Goal: Transaction & Acquisition: Purchase product/service

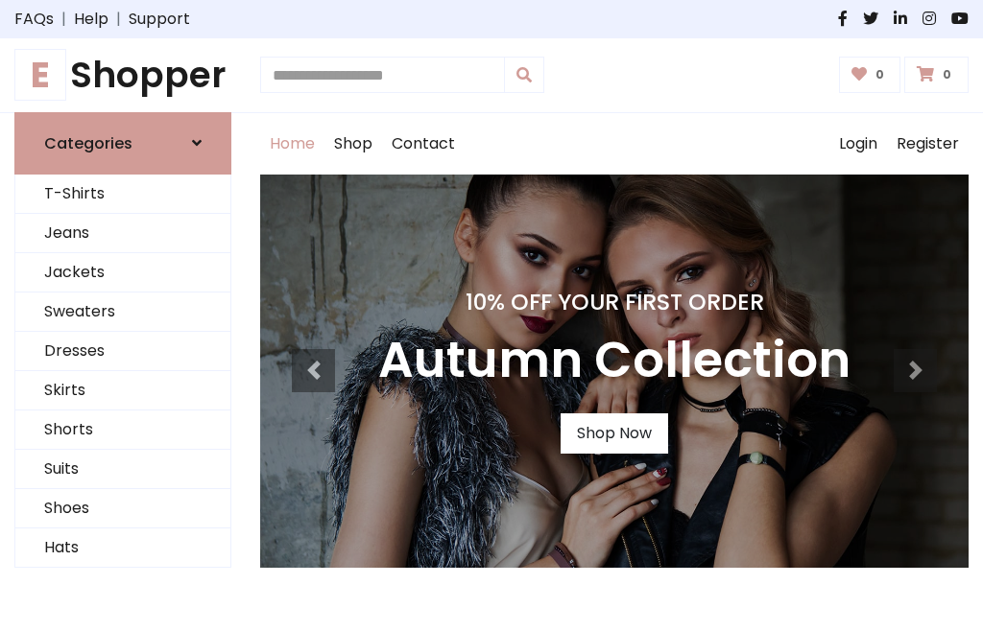
click at [491, 316] on h4 "10% Off Your First Order" at bounding box center [614, 302] width 472 height 27
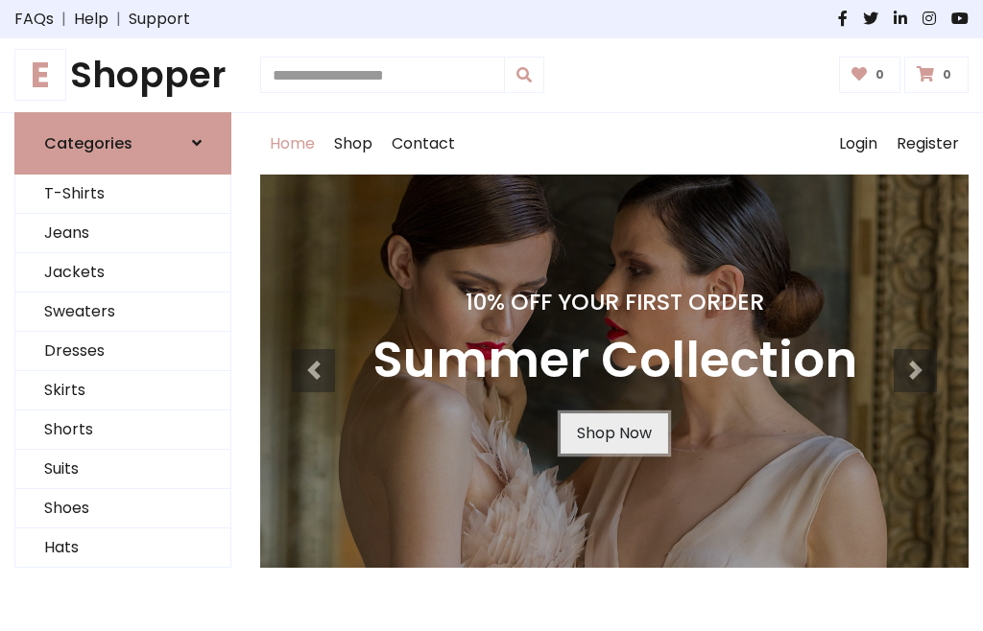
click at [613, 433] on link "Shop Now" at bounding box center [613, 434] width 107 height 40
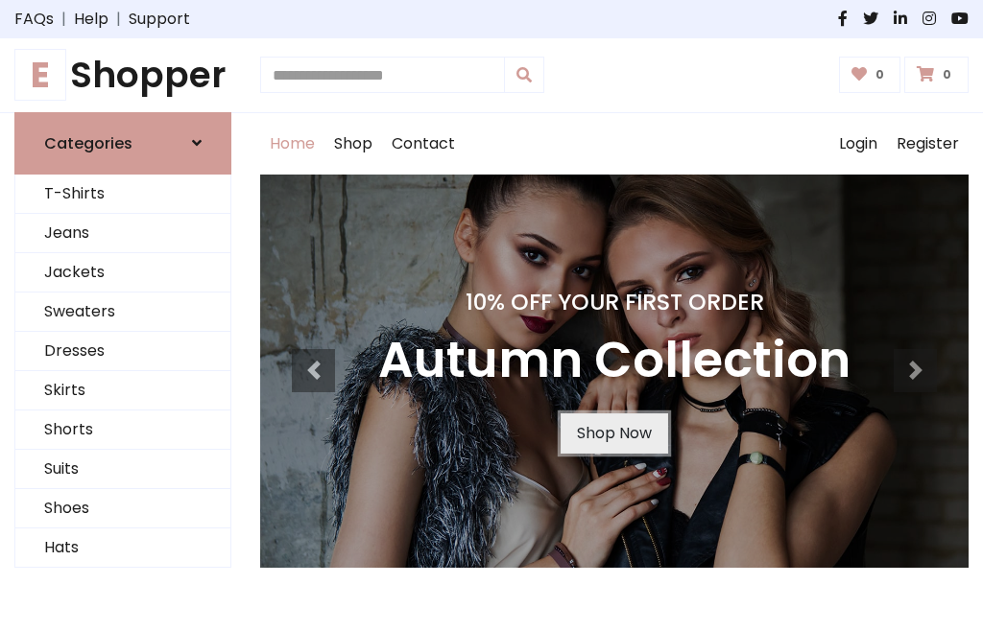
click at [613, 433] on link "Shop Now" at bounding box center [613, 434] width 107 height 40
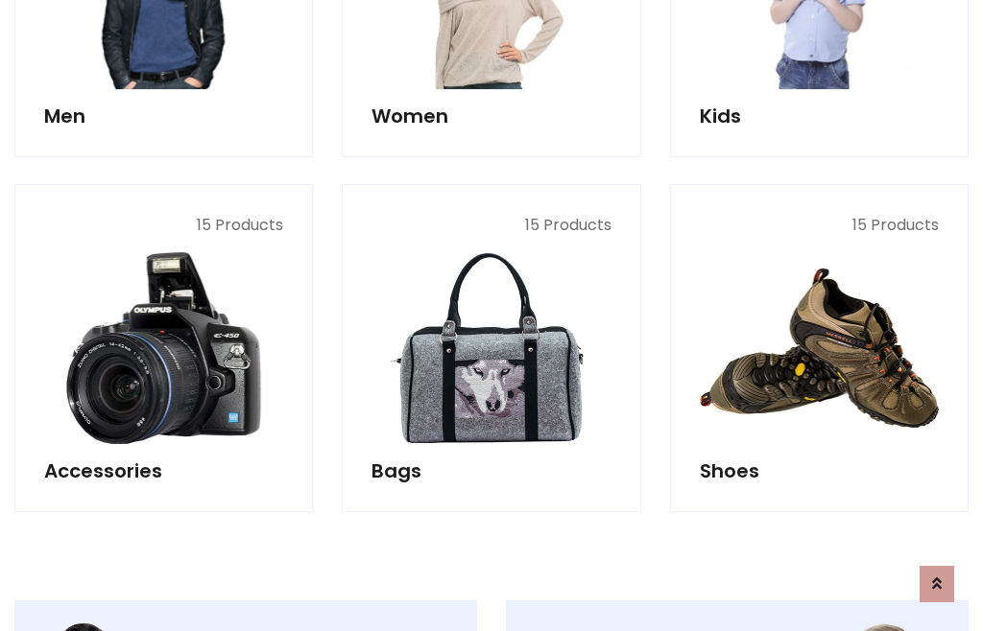
scroll to position [1913, 0]
